Goal: Task Accomplishment & Management: Complete application form

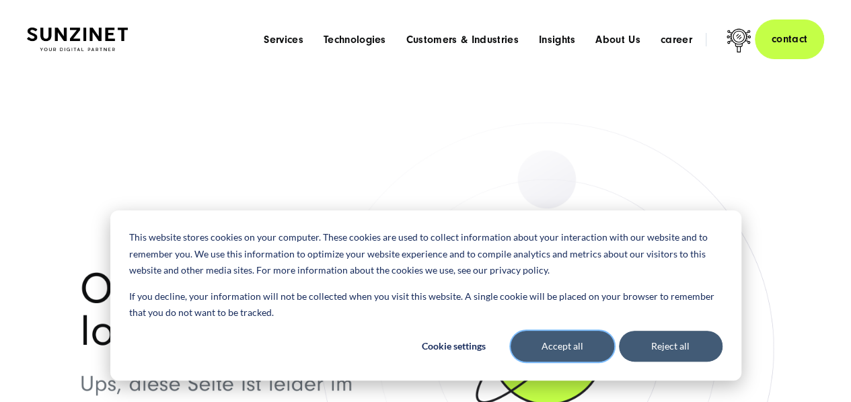
click at [546, 357] on button "Accept all" at bounding box center [563, 346] width 104 height 31
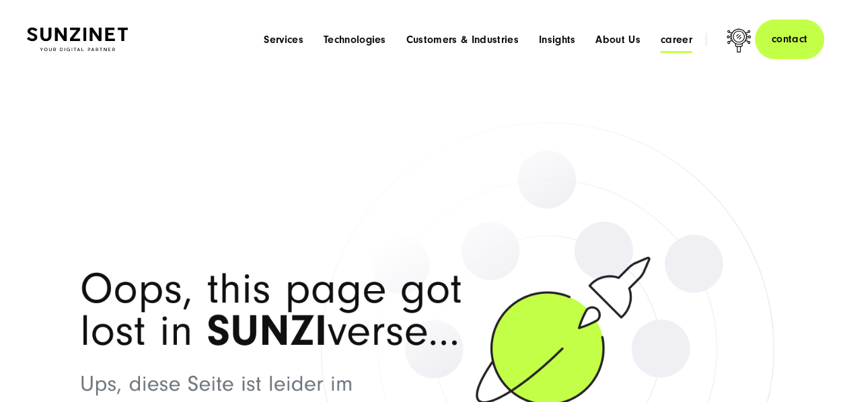
click at [669, 42] on font "career" at bounding box center [677, 40] width 32 height 12
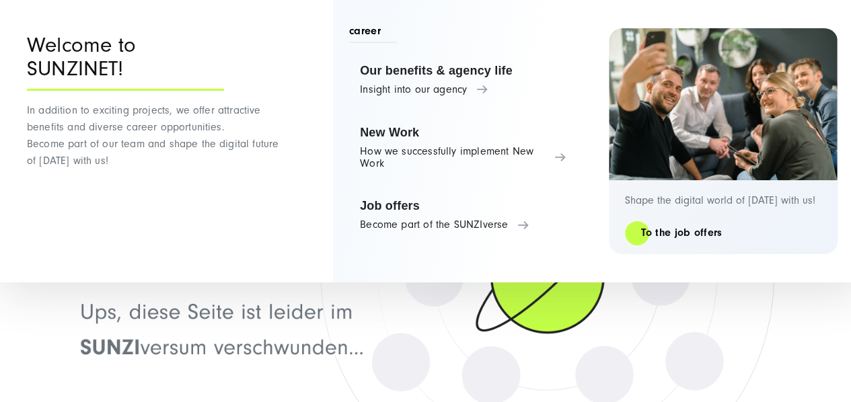
scroll to position [73, 0]
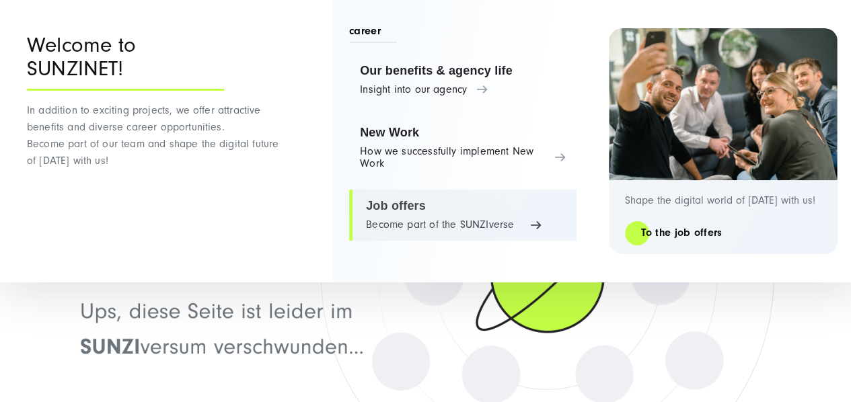
click at [417, 207] on link "Job offers Become part of the SUNZIverse" at bounding box center [462, 215] width 227 height 51
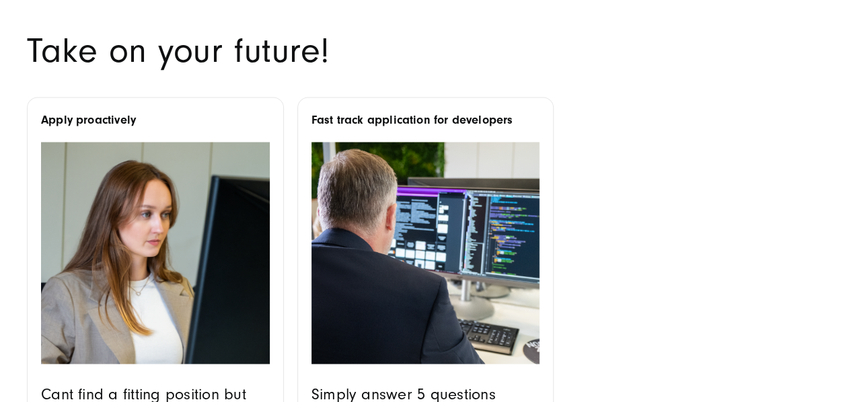
scroll to position [1028, 0]
